Goal: Transaction & Acquisition: Purchase product/service

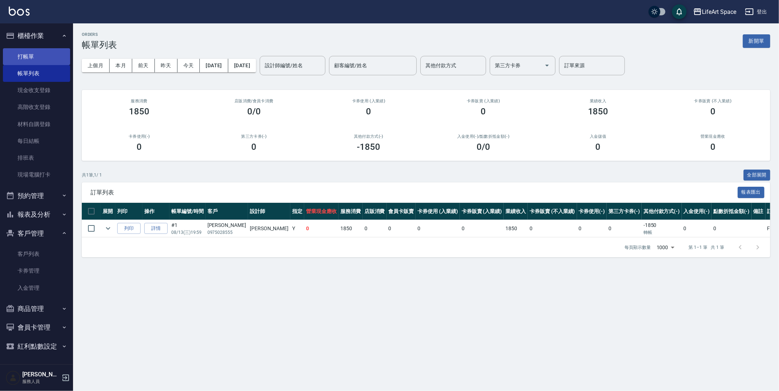
click at [44, 59] on link "打帳單" at bounding box center [36, 56] width 67 height 17
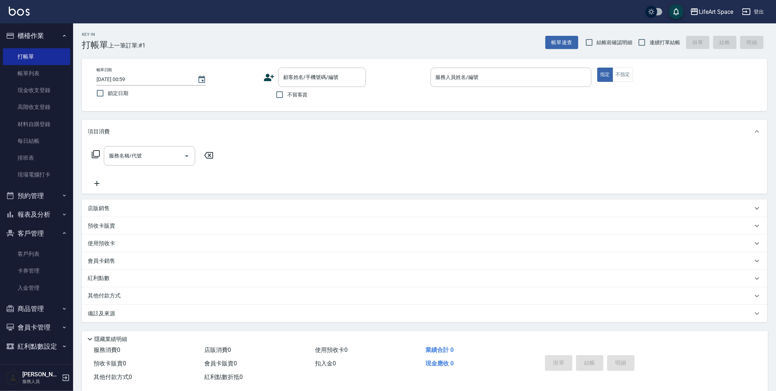
click at [107, 212] on p "店販銷售" at bounding box center [99, 209] width 22 height 8
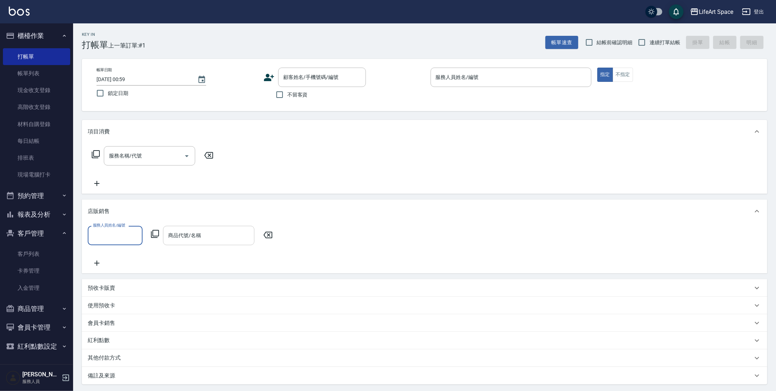
click at [212, 232] on input "商品代號/名稱" at bounding box center [208, 235] width 85 height 13
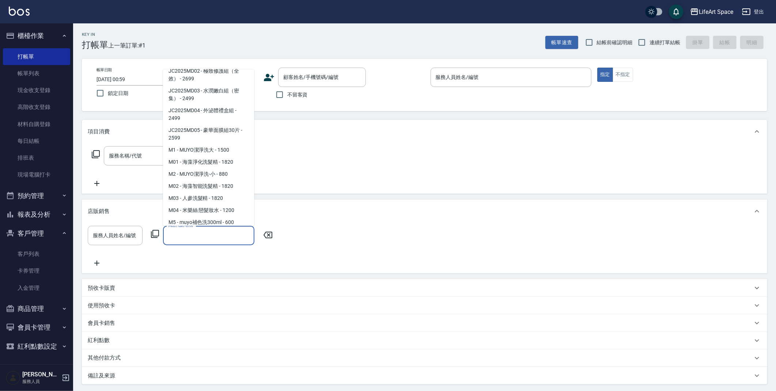
scroll to position [291, 0]
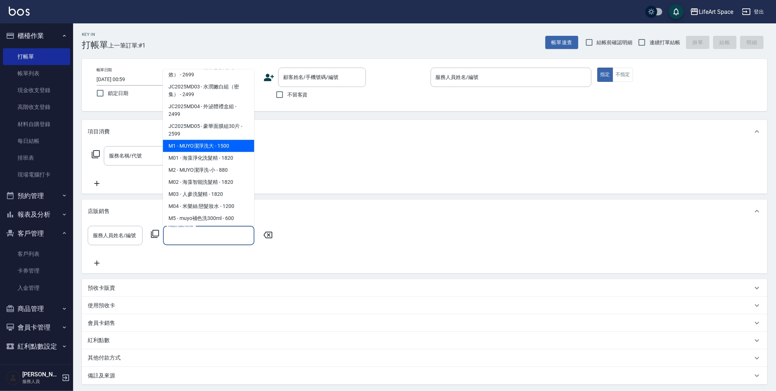
click at [231, 152] on span "M1 - MUYO潔淨洗大 - 1500" at bounding box center [208, 146] width 91 height 12
type input "MUYO潔淨洗大"
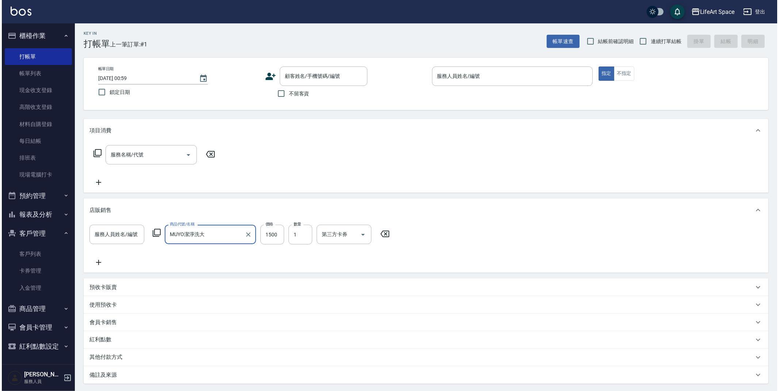
scroll to position [1, 0]
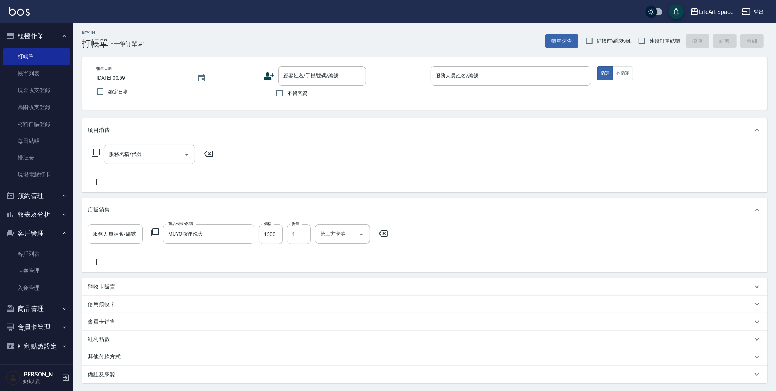
click at [152, 232] on icon at bounding box center [155, 232] width 8 height 8
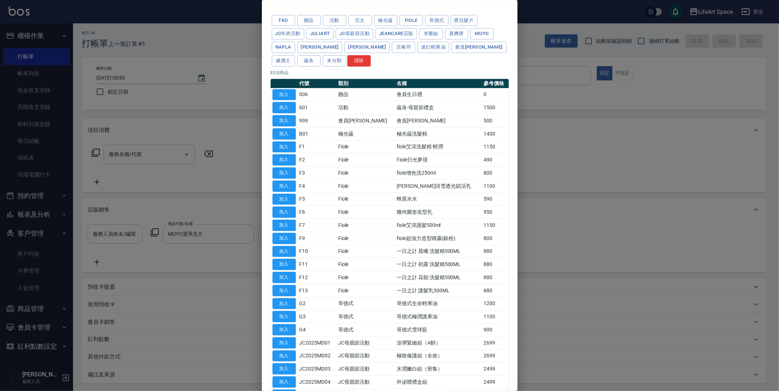
scroll to position [229, 0]
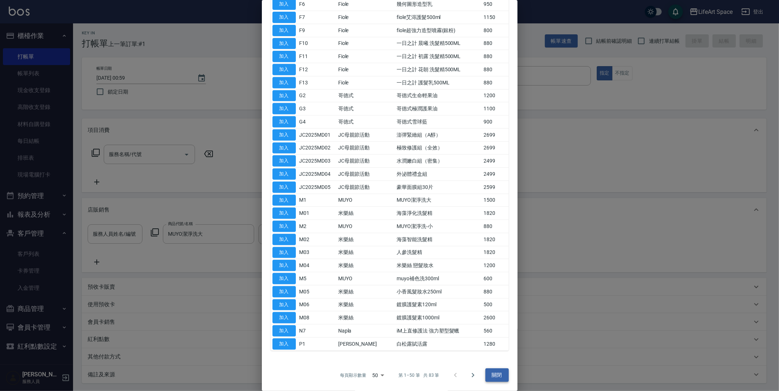
click at [487, 374] on button "關閉" at bounding box center [497, 375] width 23 height 14
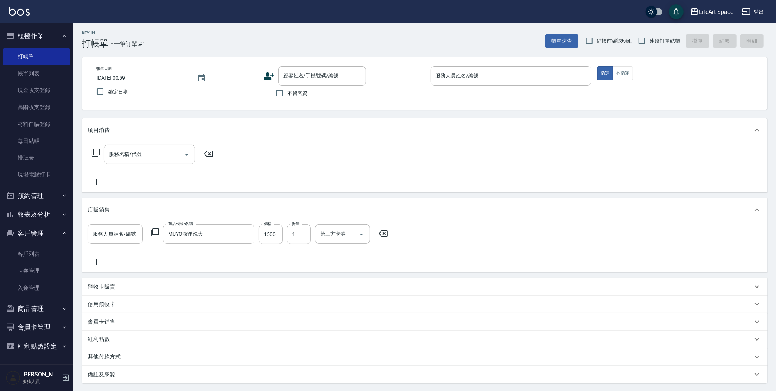
click at [382, 232] on icon at bounding box center [383, 233] width 9 height 7
click at [158, 235] on icon at bounding box center [155, 232] width 9 height 9
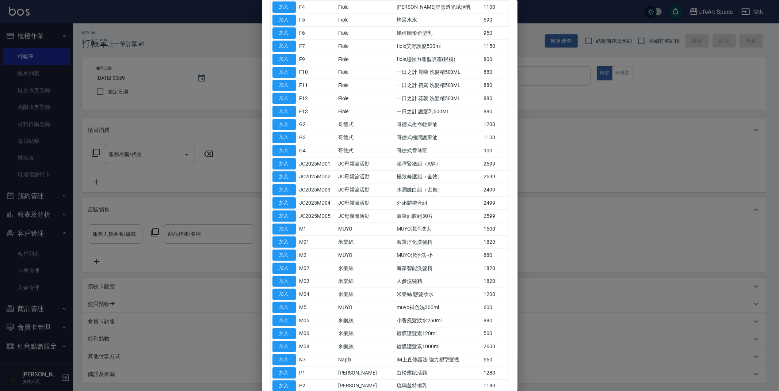
scroll to position [208, 0]
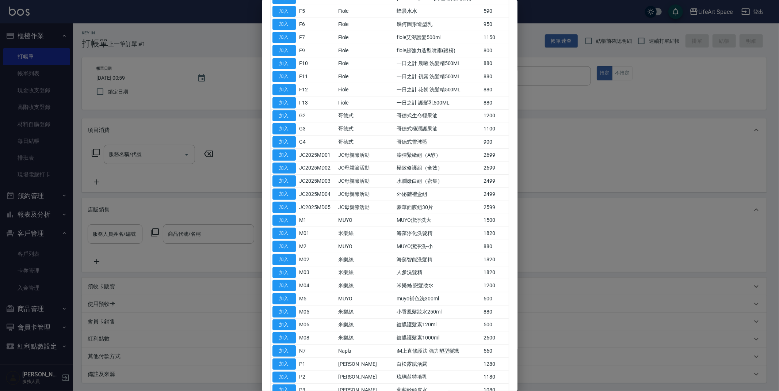
click at [415, 249] on td "MUYO潔淨洗-小" at bounding box center [438, 246] width 87 height 13
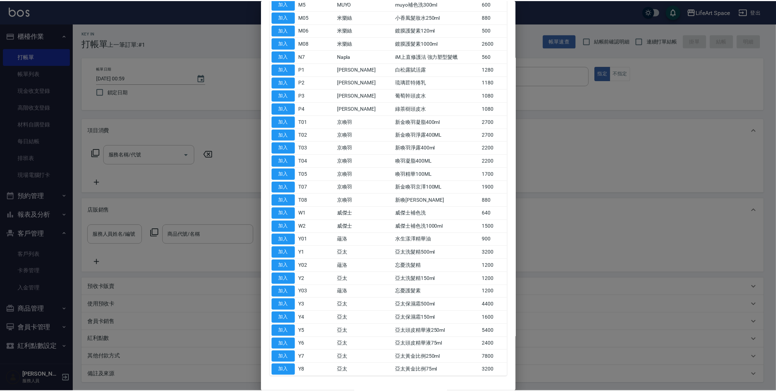
scroll to position [530, 0]
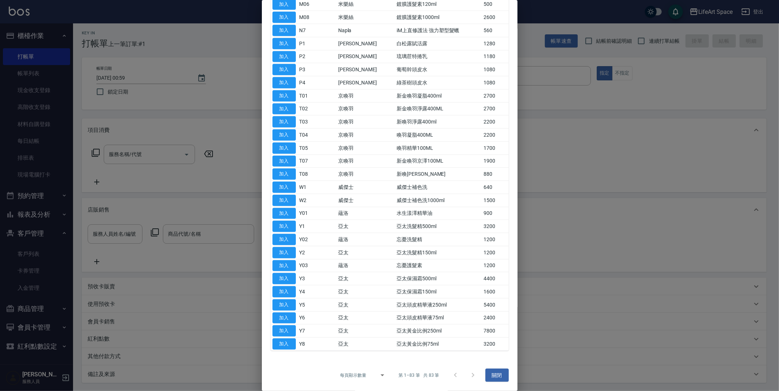
click at [247, 311] on div at bounding box center [389, 195] width 779 height 391
click at [494, 377] on button "關閉" at bounding box center [497, 376] width 23 height 14
